Goal: Check status: Check status

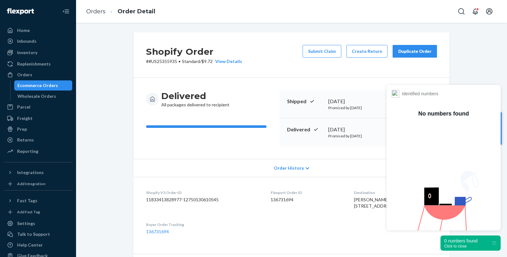
click at [313, 242] on dl "Shopify V3 Order ID 11833413828977-12750130610545 Flexport Order ID 136731694 D…" at bounding box center [291, 212] width 316 height 71
click at [36, 86] on div "Ecommerce Orders" at bounding box center [37, 85] width 41 height 6
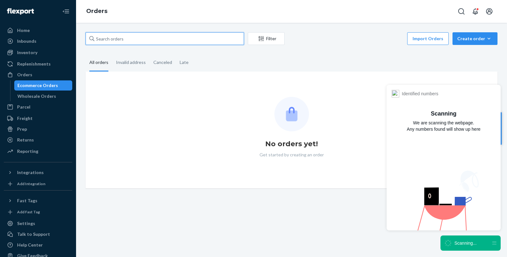
click at [140, 43] on input "text" at bounding box center [164, 38] width 158 height 13
paste input "US25344944"
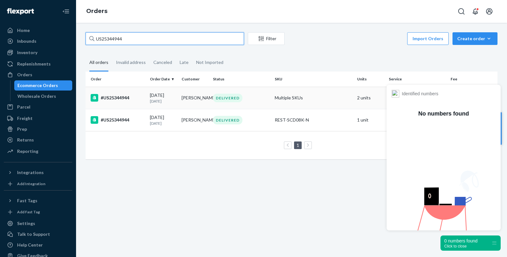
type input "US25344944"
click at [117, 98] on div "#US25344944" at bounding box center [118, 98] width 54 height 8
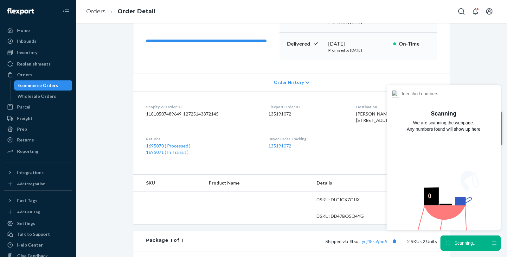
scroll to position [105, 0]
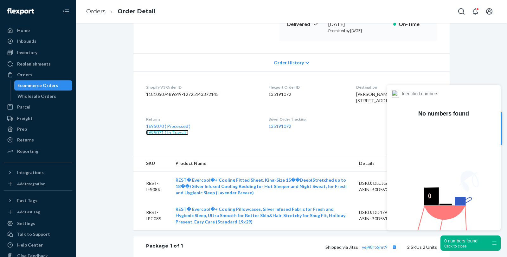
click at [160, 135] on link "1695071 ( In Transit )" at bounding box center [167, 132] width 42 height 5
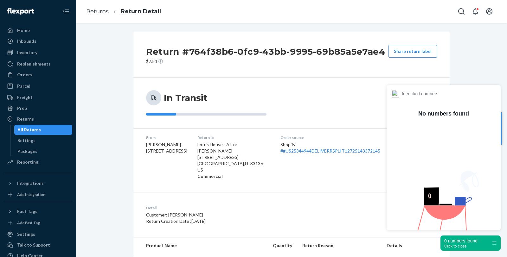
scroll to position [28, 0]
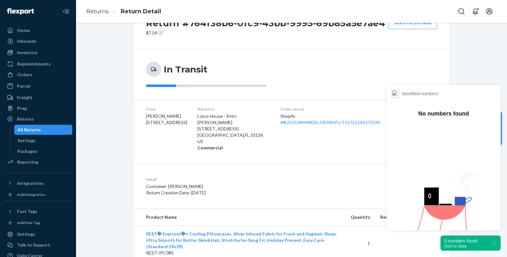
click at [458, 248] on div "Click to close" at bounding box center [460, 246] width 33 height 4
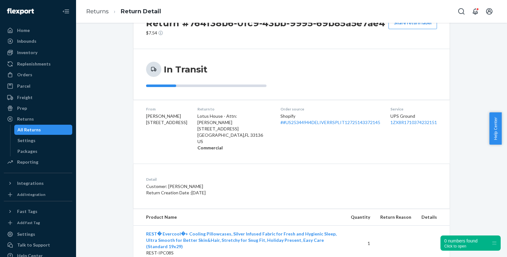
click at [478, 94] on div "Return #764f38b6-0fc9-43bb-9995-69b85a5e7ae4 $7.54 Share return label In Transi…" at bounding box center [291, 132] width 421 height 257
click at [411, 122] on link "1ZX8R1710374232151" at bounding box center [413, 122] width 47 height 5
click at [413, 123] on link "1ZX8R1710374232151" at bounding box center [413, 122] width 47 height 5
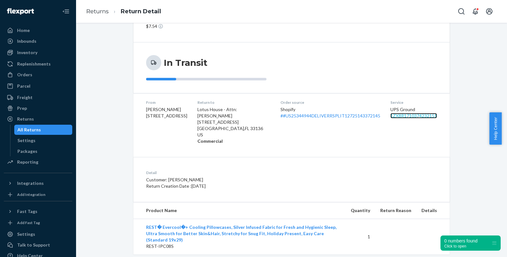
scroll to position [41, 0]
